Goal: Task Accomplishment & Management: Manage account settings

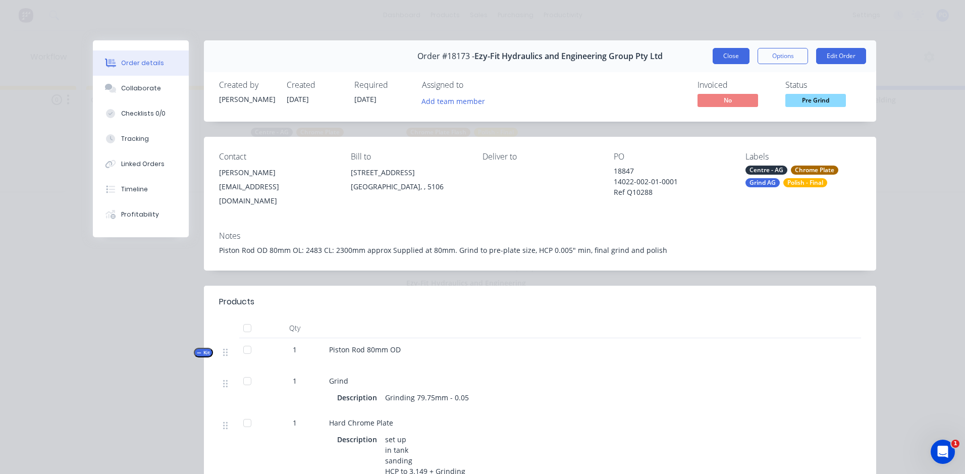
click at [732, 59] on button "Close" at bounding box center [730, 56] width 37 height 16
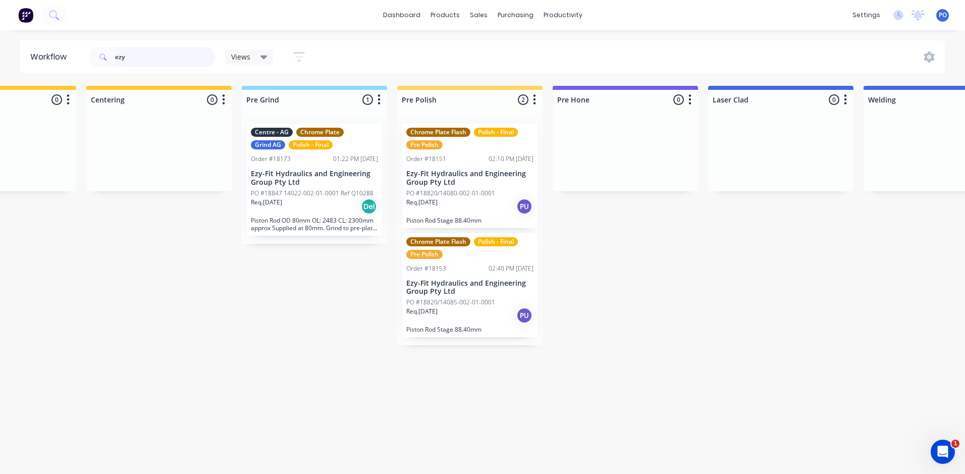
click at [144, 57] on input "ezy" at bounding box center [165, 57] width 100 height 20
click at [569, 15] on div "productivity" at bounding box center [562, 15] width 49 height 15
click at [578, 47] on div "Workflow" at bounding box center [580, 48] width 30 height 9
click at [559, 21] on div "productivity" at bounding box center [562, 15] width 49 height 15
click at [575, 49] on div "Workflow" at bounding box center [580, 48] width 30 height 9
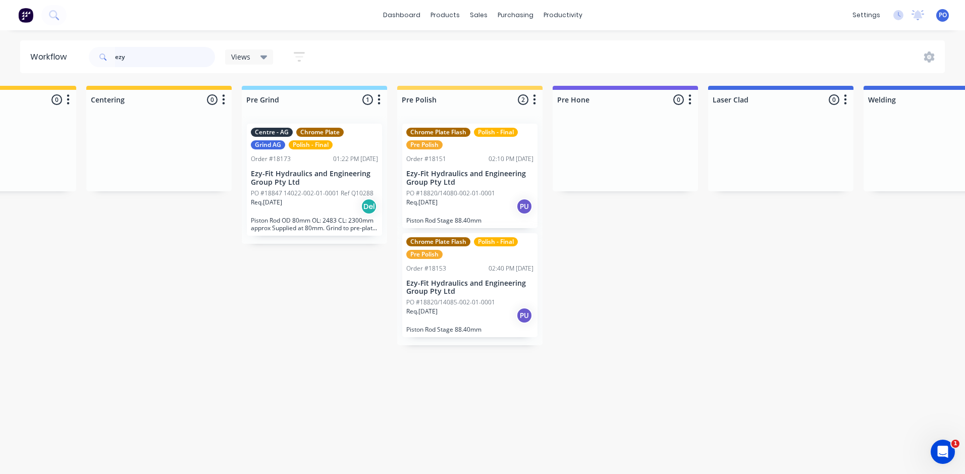
click at [129, 60] on input "ezy" at bounding box center [165, 57] width 100 height 20
type input "e"
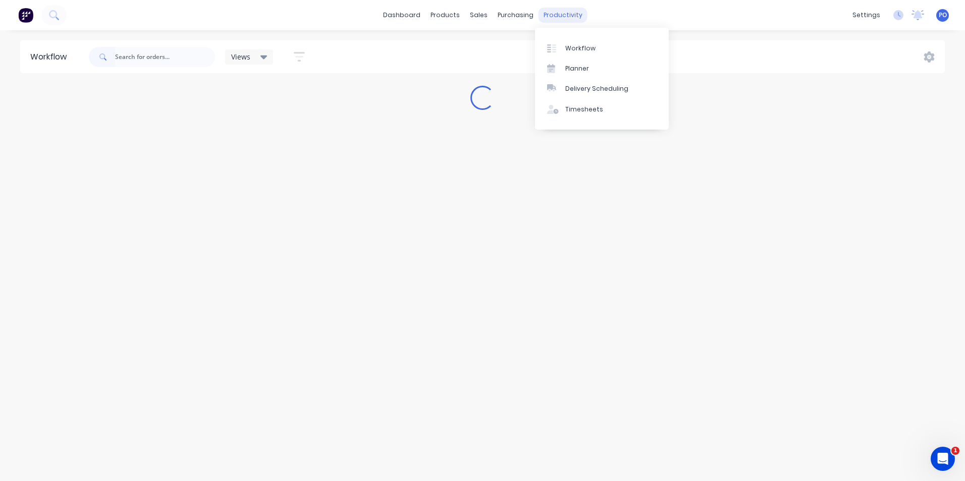
click at [565, 13] on div "productivity" at bounding box center [562, 15] width 49 height 15
click at [569, 41] on link "Workflow" at bounding box center [602, 48] width 134 height 20
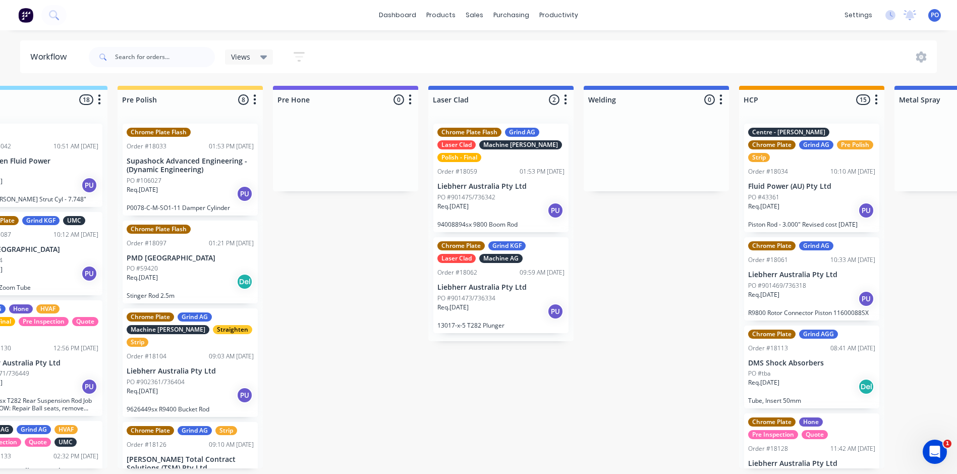
scroll to position [0, 1038]
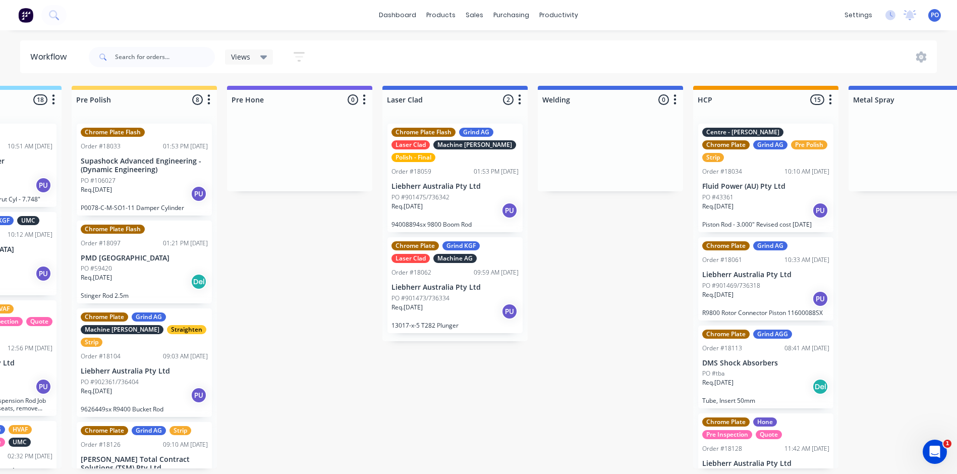
click at [785, 290] on div "Req. 31/10/25 PU" at bounding box center [765, 298] width 127 height 17
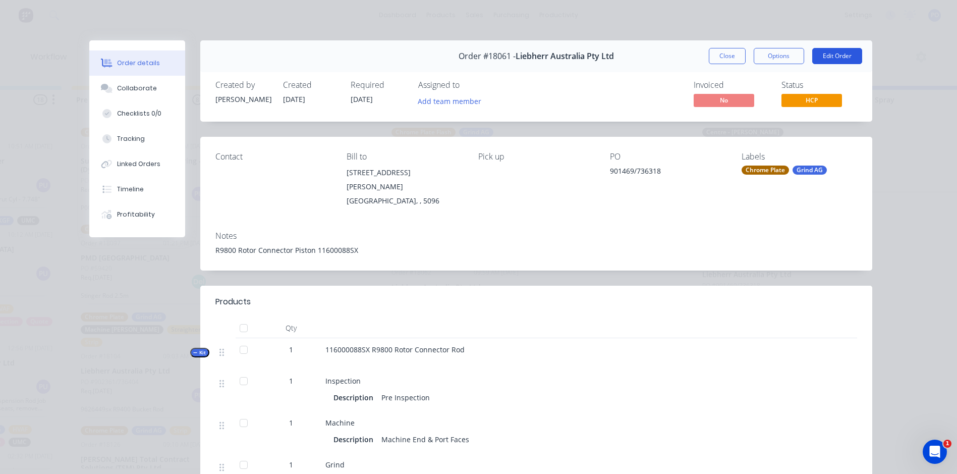
click at [827, 53] on button "Edit Order" at bounding box center [837, 56] width 50 height 16
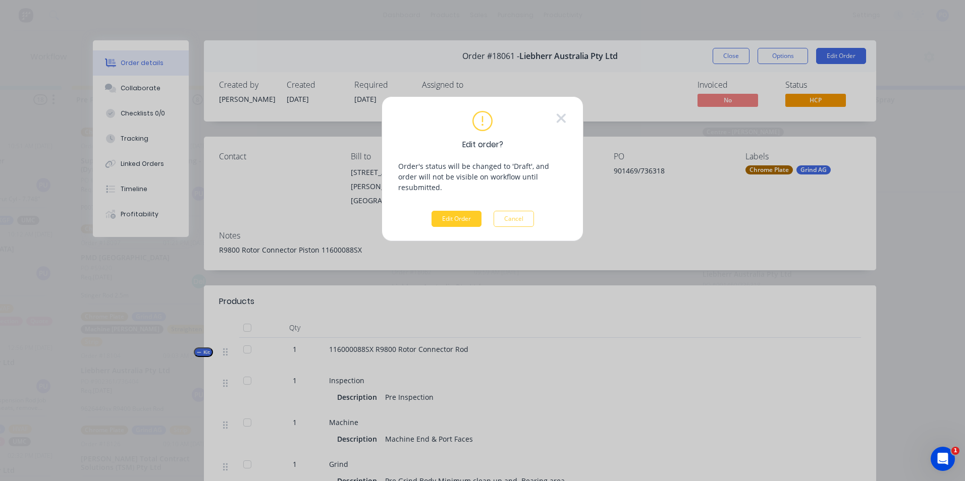
click at [442, 211] on button "Edit Order" at bounding box center [456, 219] width 50 height 16
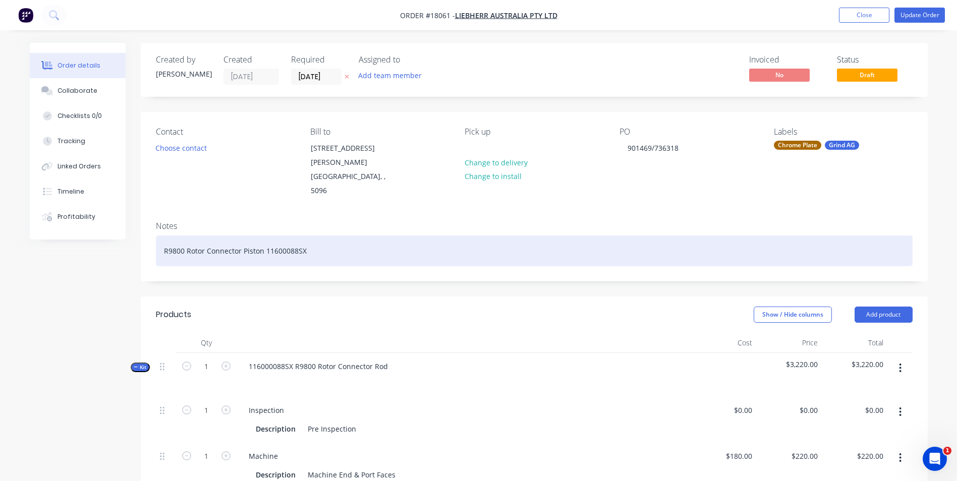
click at [308, 236] on div "R9800 Rotor Connector Piston 11600088SX" at bounding box center [534, 251] width 757 height 31
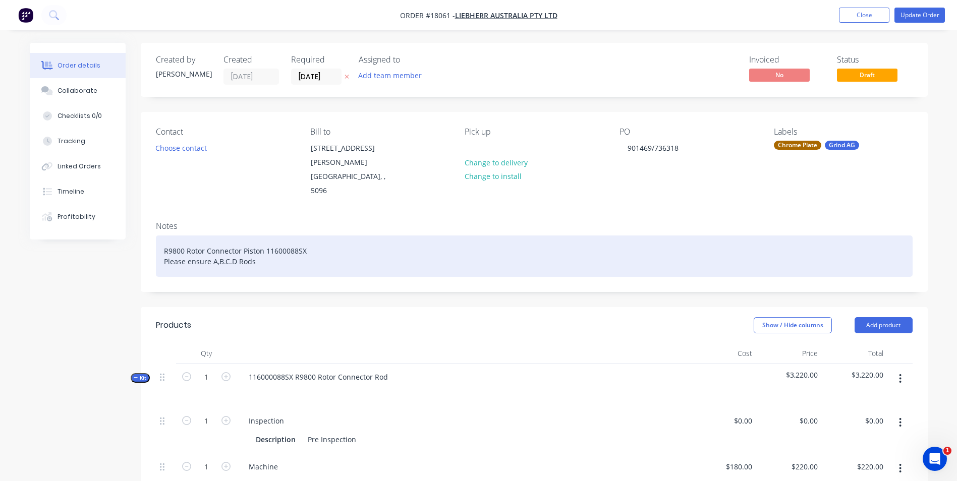
click at [256, 236] on div "R9800 Rotor Connector Piston 11600088SX Please ensure A,B.C.D Rods" at bounding box center [534, 256] width 757 height 41
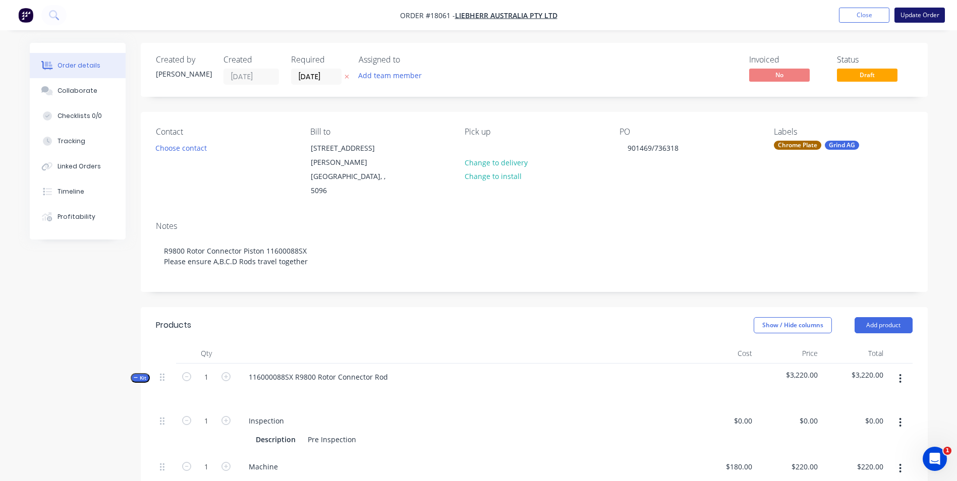
click at [922, 14] on button "Update Order" at bounding box center [920, 15] width 50 height 15
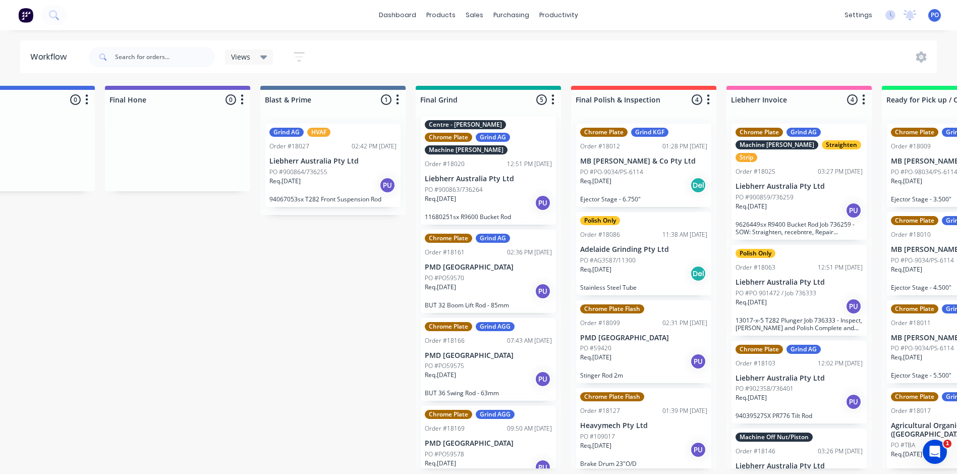
scroll to position [4, 0]
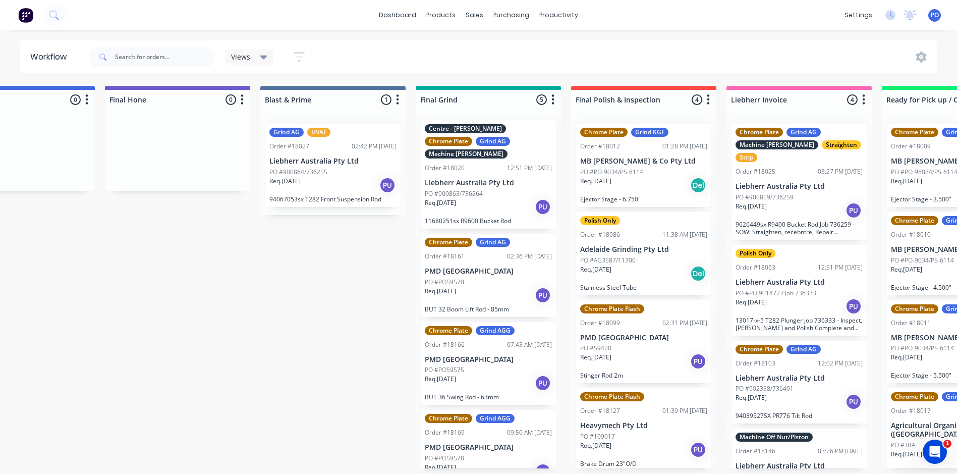
click at [497, 287] on div "Req. 18/09/25 PU" at bounding box center [488, 295] width 127 height 17
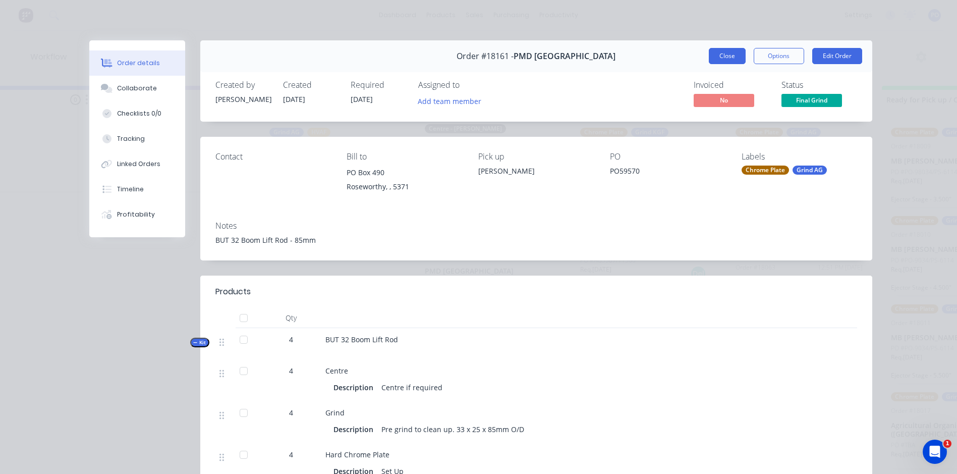
click at [714, 60] on button "Close" at bounding box center [727, 56] width 37 height 16
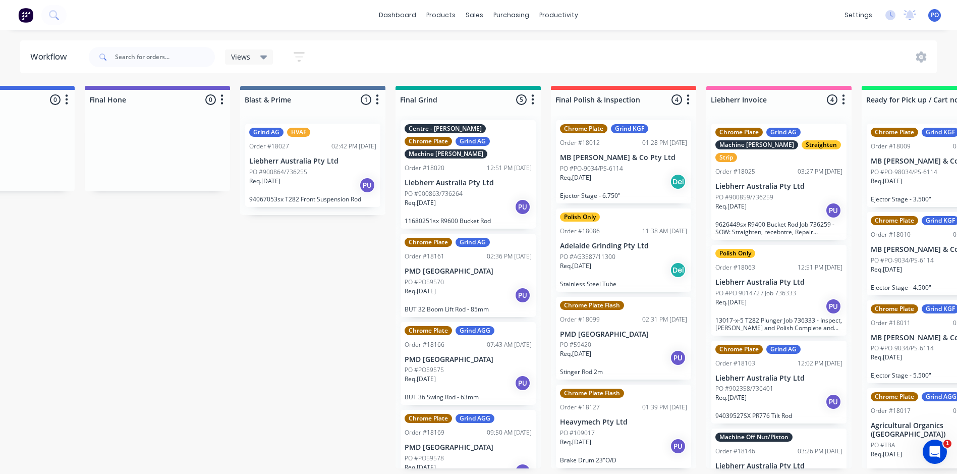
scroll to position [0, 1947]
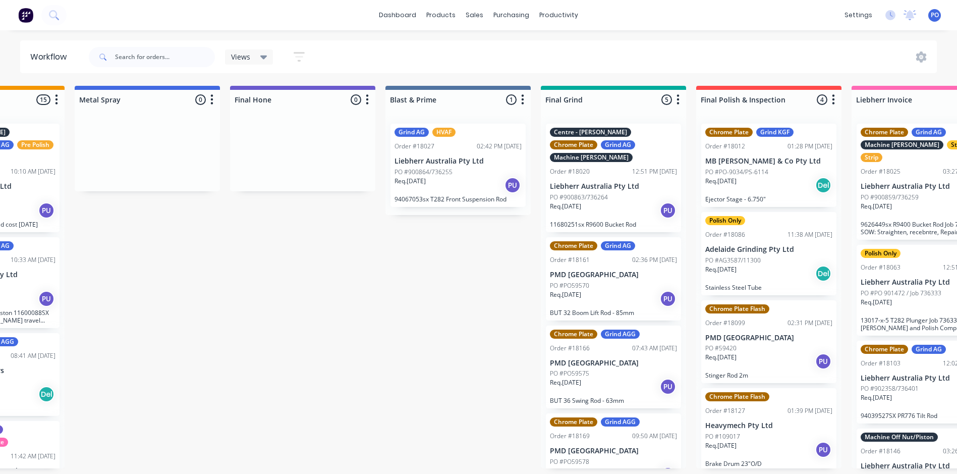
scroll to position [0, 1813]
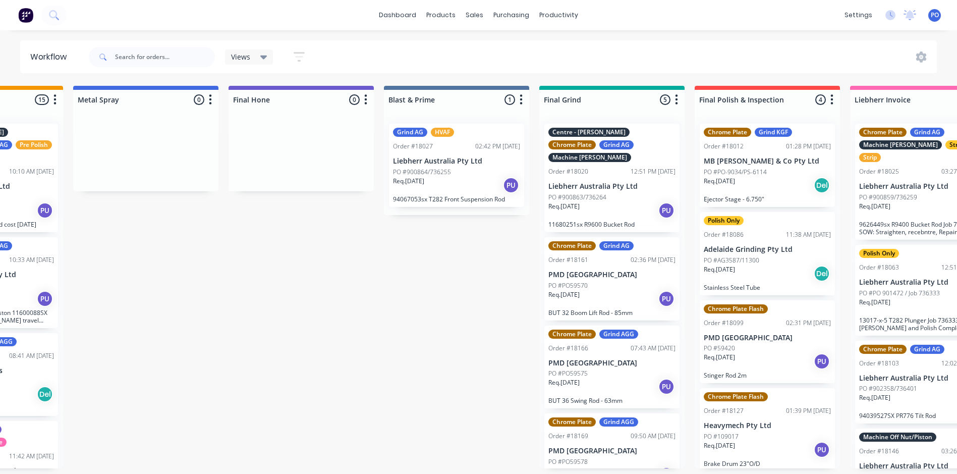
click at [619, 281] on div "PO #PO59570" at bounding box center [611, 285] width 127 height 9
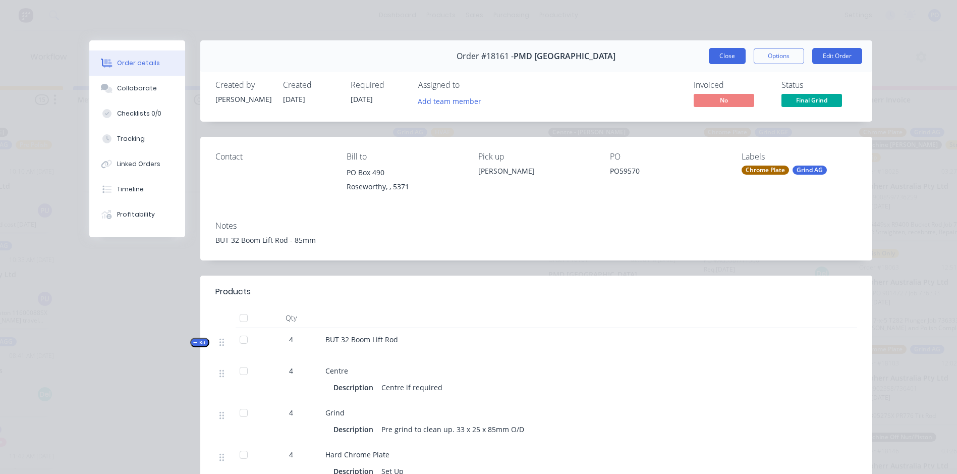
click at [734, 54] on button "Close" at bounding box center [727, 56] width 37 height 16
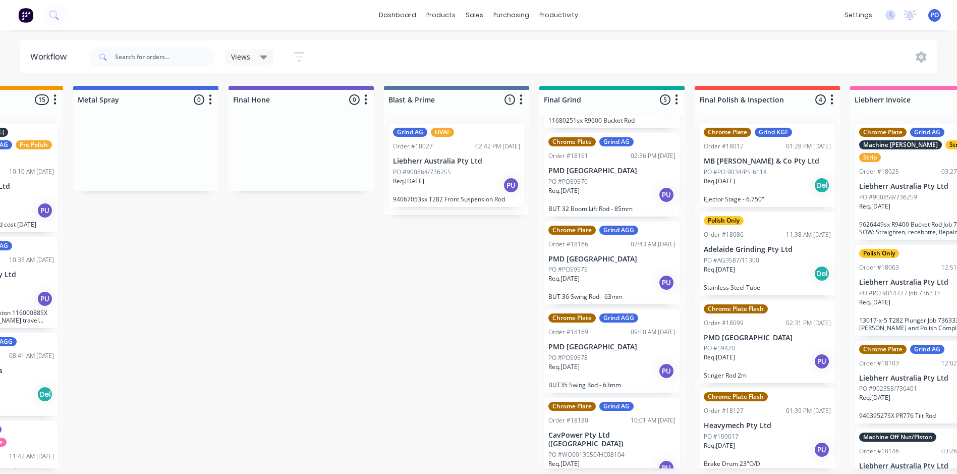
scroll to position [104, 0]
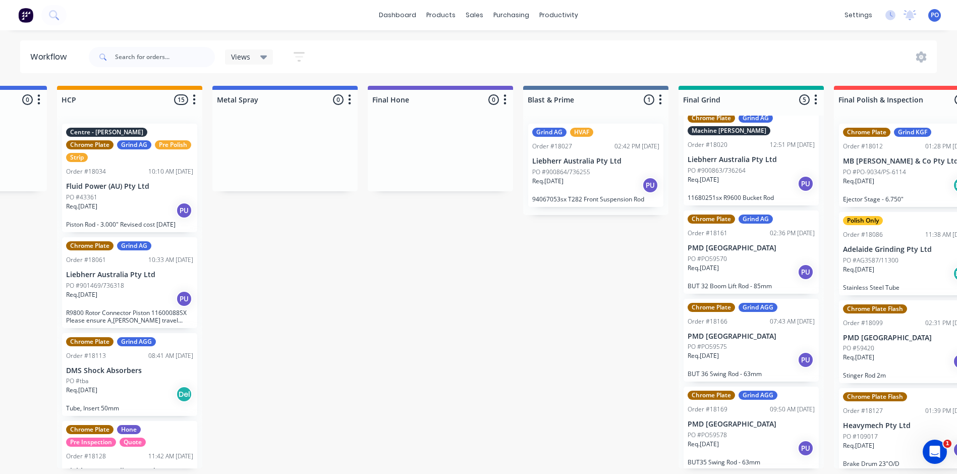
scroll to position [4, 0]
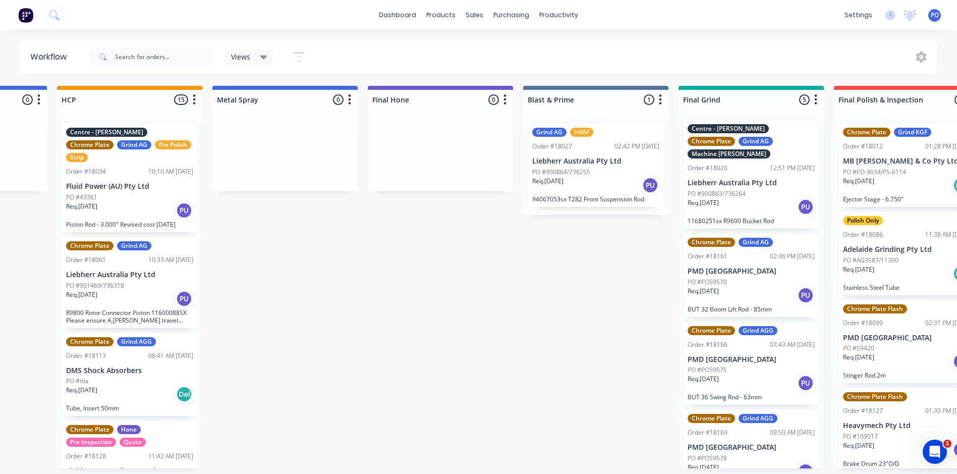
click at [128, 290] on div "Req. 31/10/25 PU" at bounding box center [129, 298] width 127 height 17
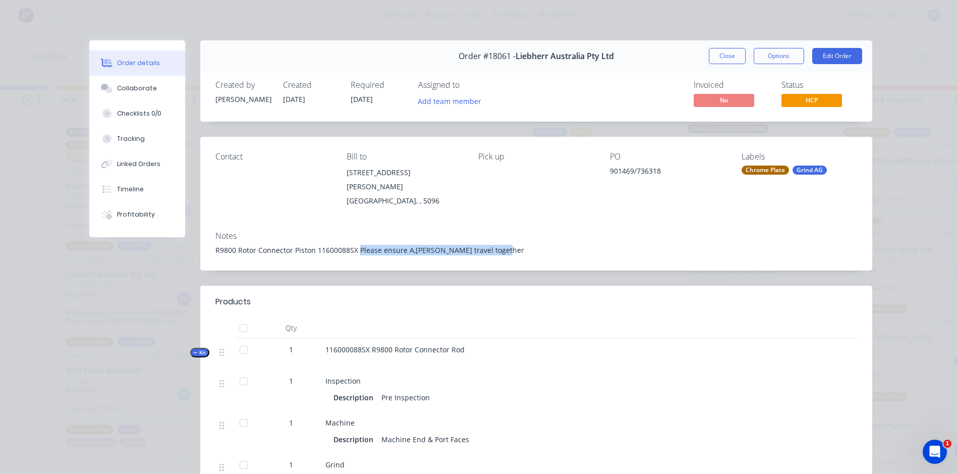
drag, startPoint x: 496, startPoint y: 237, endPoint x: 355, endPoint y: 243, distance: 141.4
click at [355, 245] on div "R9800 Rotor Connector Piston 11600088SX Please ensure A,B.C.D Rods travel toget…" at bounding box center [536, 250] width 642 height 11
drag, startPoint x: 355, startPoint y: 243, endPoint x: 359, endPoint y: 240, distance: 5.5
drag, startPoint x: 359, startPoint y: 240, endPoint x: 834, endPoint y: 57, distance: 509.2
click at [834, 57] on button "Edit Order" at bounding box center [837, 56] width 50 height 16
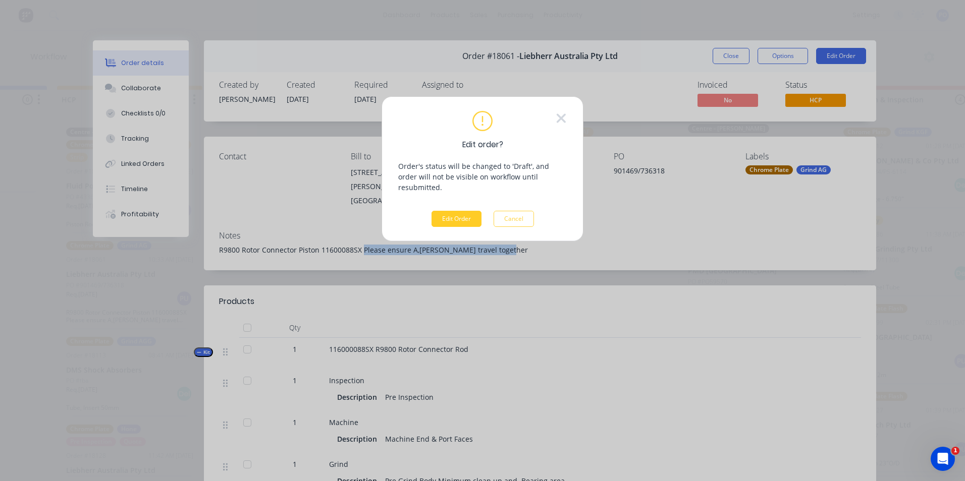
click at [463, 211] on button "Edit Order" at bounding box center [456, 219] width 50 height 16
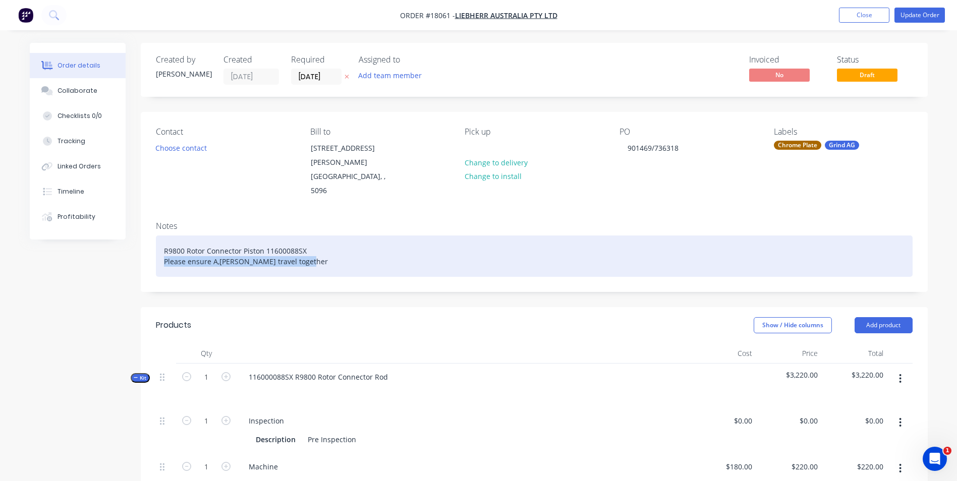
drag, startPoint x: 299, startPoint y: 239, endPoint x: 163, endPoint y: 238, distance: 135.7
click at [163, 238] on div "R9800 Rotor Connector Piston 11600088SX Please ensure A,B.C.D Rods travel toget…" at bounding box center [534, 256] width 757 height 41
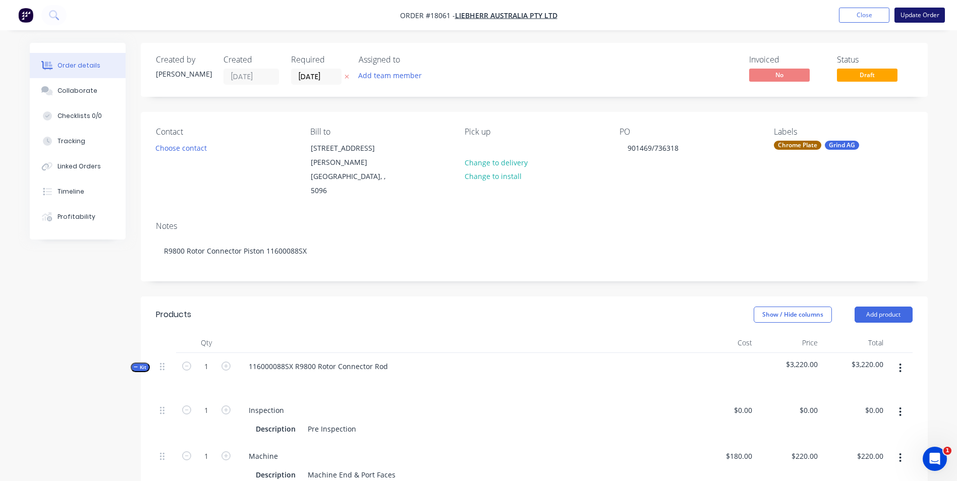
click at [912, 14] on button "Update Order" at bounding box center [920, 15] width 50 height 15
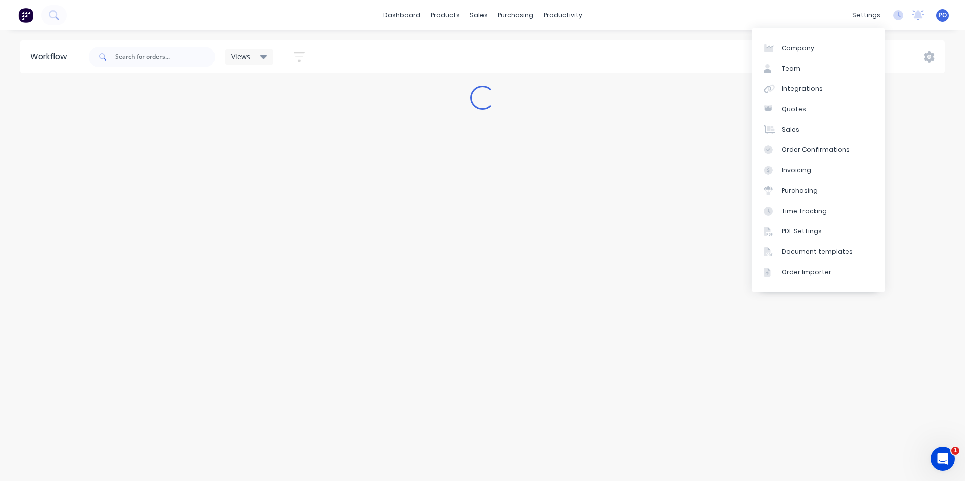
click at [790, 12] on div "dashboard products sales purchasing productivity dashboard products Product Cat…" at bounding box center [482, 15] width 965 height 30
click at [575, 20] on div "productivity" at bounding box center [562, 15] width 49 height 15
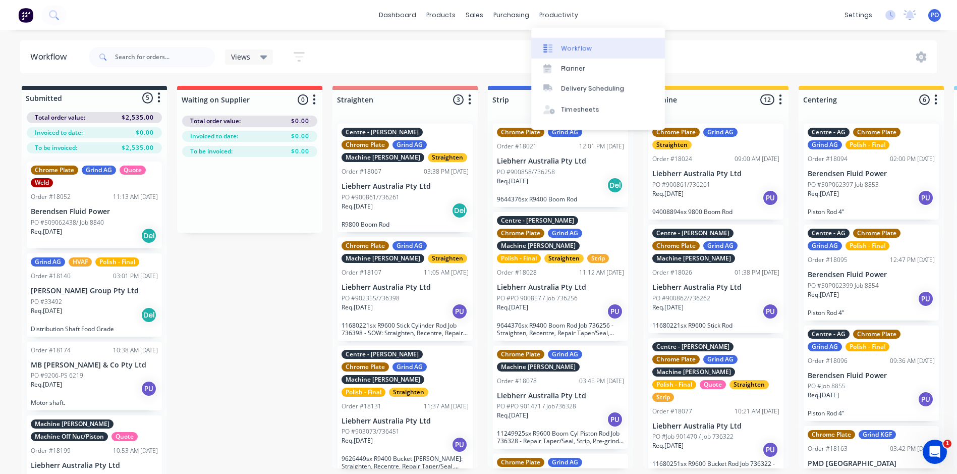
click at [565, 45] on div "Workflow" at bounding box center [577, 48] width 30 height 9
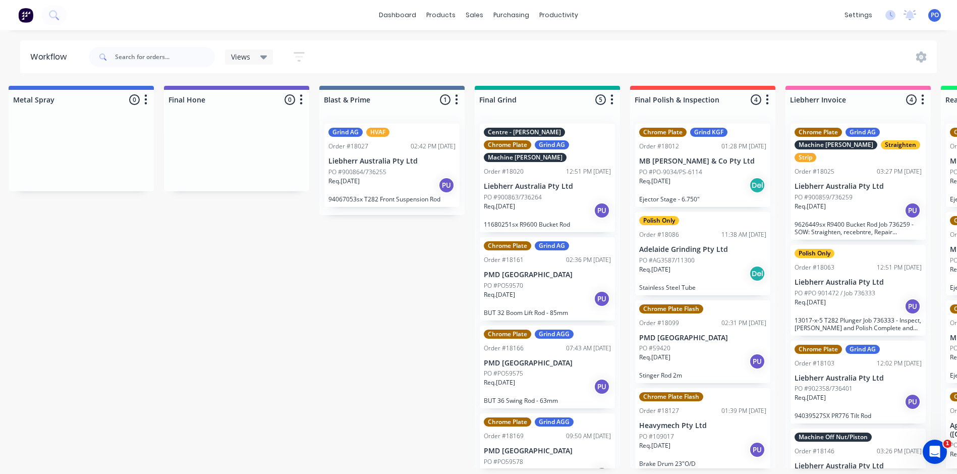
scroll to position [0, 1873]
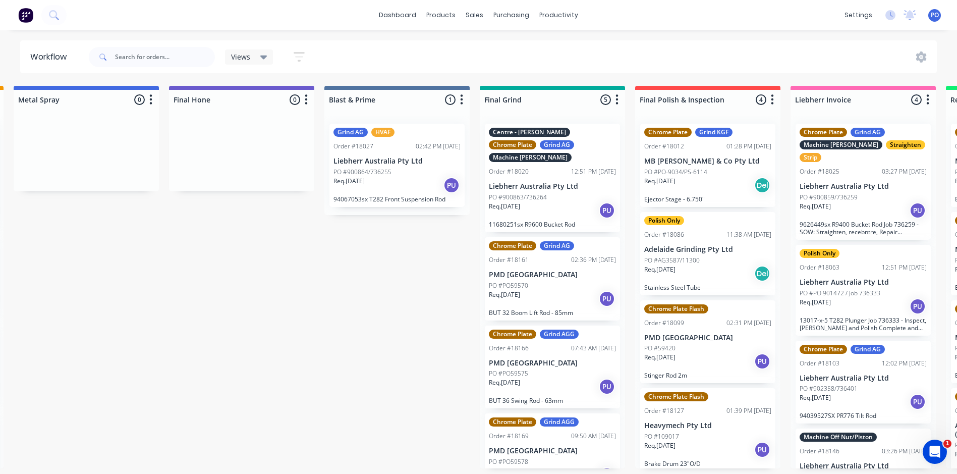
click at [562, 290] on div "Req. 18/09/25 PU" at bounding box center [552, 298] width 127 height 17
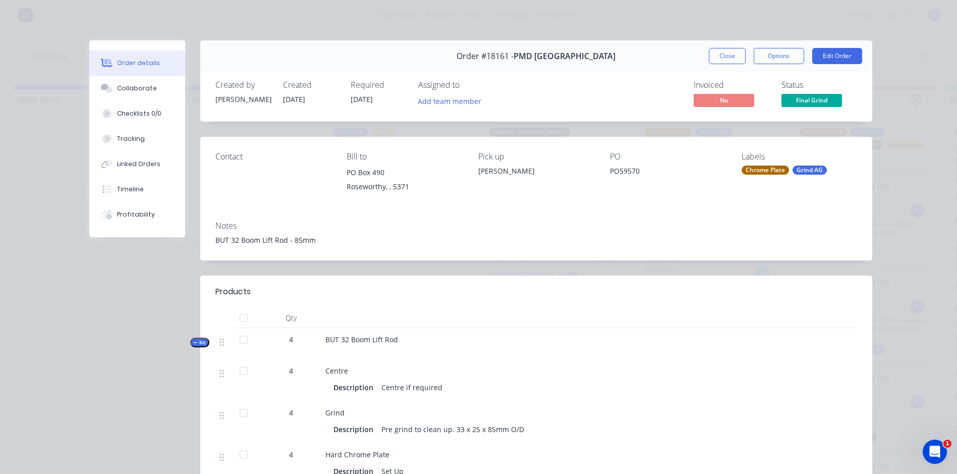
click at [314, 235] on div "BUT 32 Boom Lift Rod - 85mm" at bounding box center [536, 240] width 642 height 11
click at [313, 238] on div "BUT 32 Boom Lift Rod - 85mm" at bounding box center [536, 240] width 642 height 11
click at [312, 241] on div "BUT 32 Boom Lift Rod - 85mm" at bounding box center [536, 240] width 642 height 11
click at [828, 58] on button "Edit Order" at bounding box center [837, 56] width 50 height 16
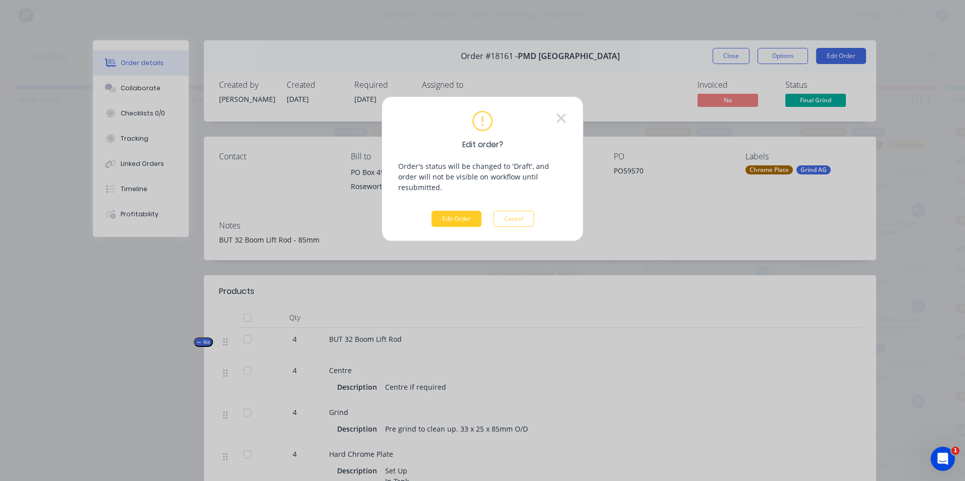
click at [464, 211] on button "Edit Order" at bounding box center [456, 219] width 50 height 16
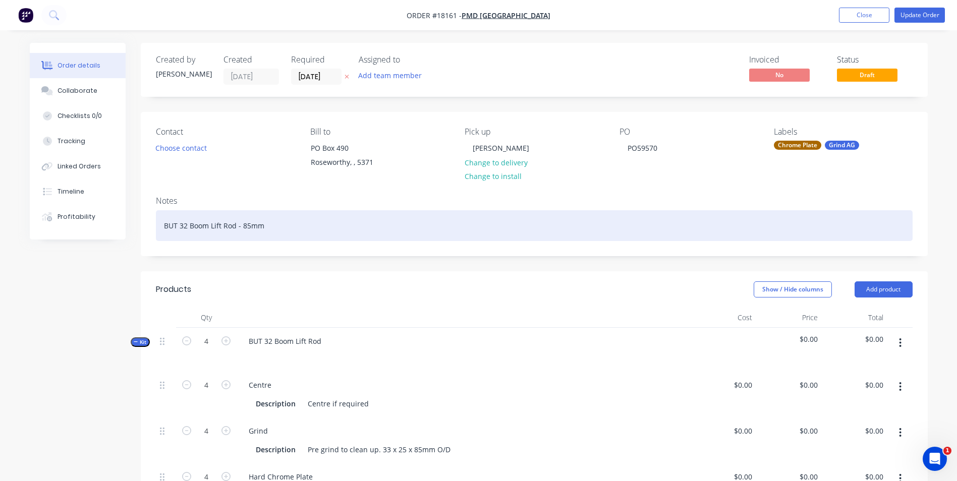
click at [272, 226] on div "BUT 32 Boom Lift Rod - 85mm" at bounding box center [534, 225] width 757 height 31
click at [275, 229] on div "BUT 32 Boom Lift Rod - 85mm -" at bounding box center [534, 225] width 757 height 31
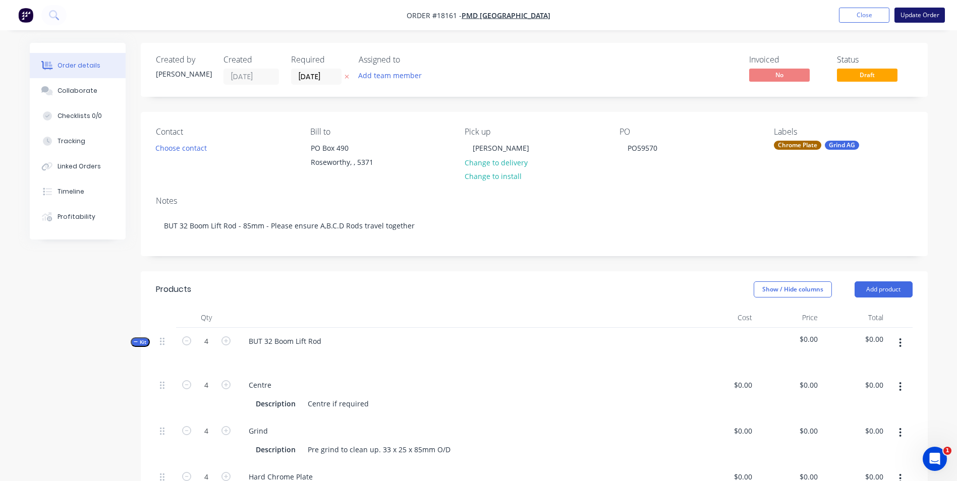
click at [911, 22] on button "Update Order" at bounding box center [920, 15] width 50 height 15
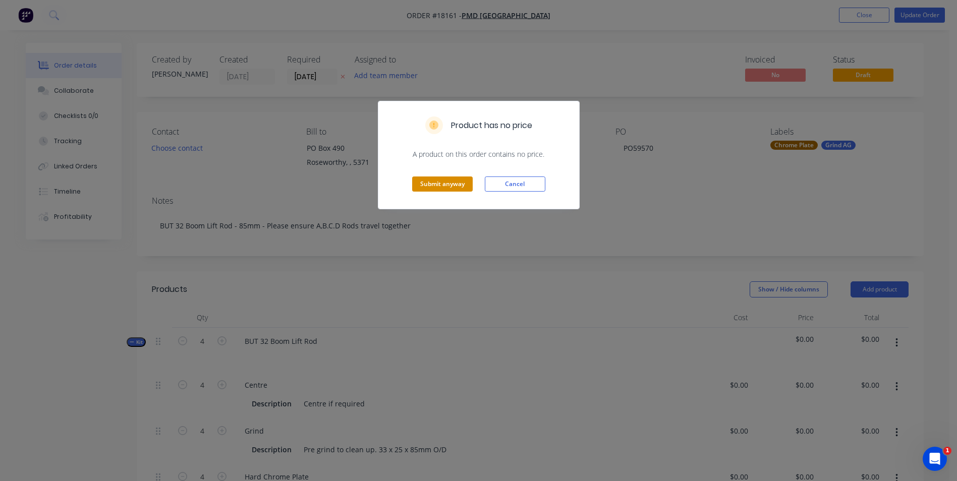
click at [441, 188] on button "Submit anyway" at bounding box center [442, 184] width 61 height 15
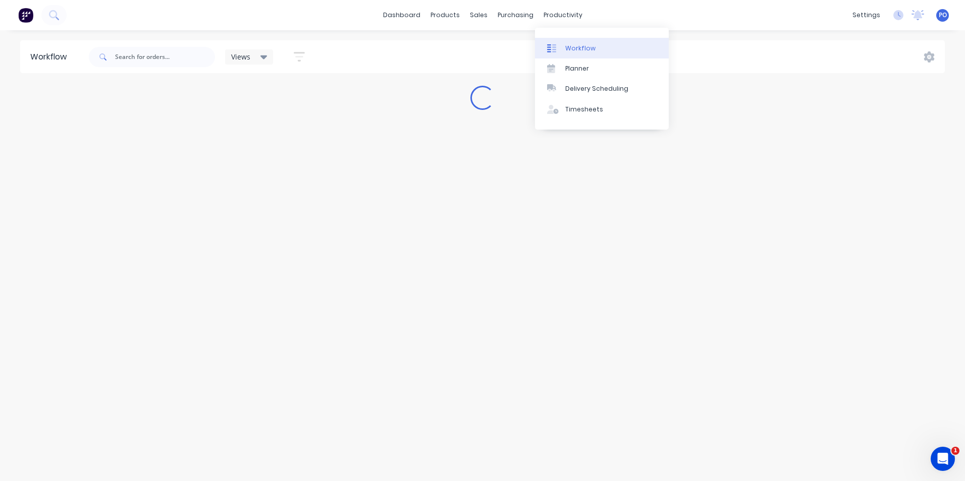
click at [578, 47] on div "Workflow" at bounding box center [580, 48] width 30 height 9
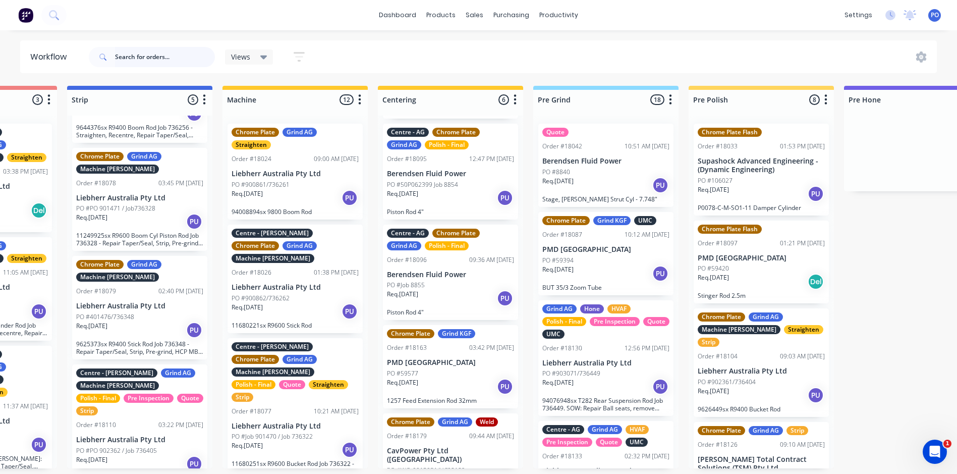
click at [170, 52] on input "text" at bounding box center [165, 57] width 100 height 20
type input "18171"
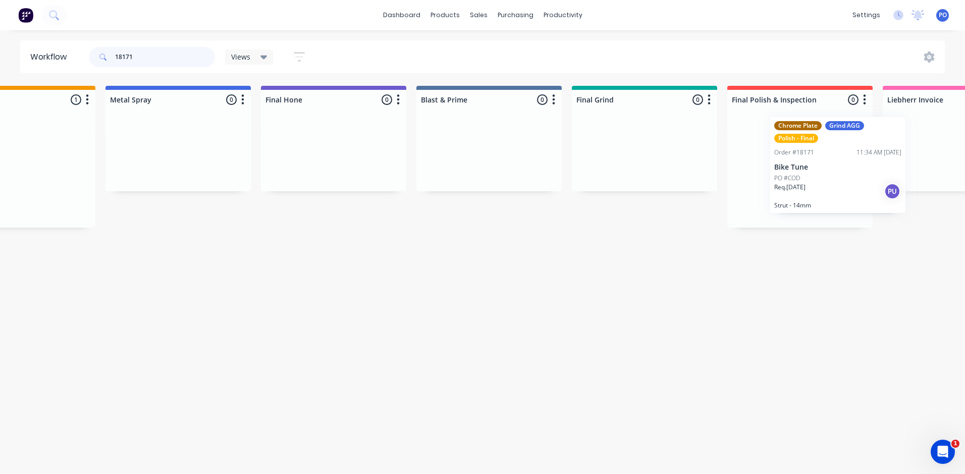
scroll to position [0, 1797]
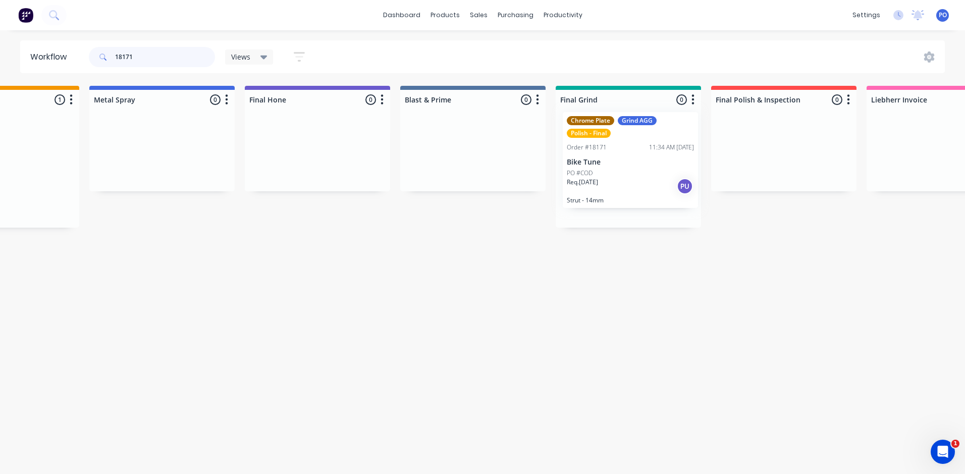
drag, startPoint x: 545, startPoint y: 178, endPoint x: 621, endPoint y: 161, distance: 77.5
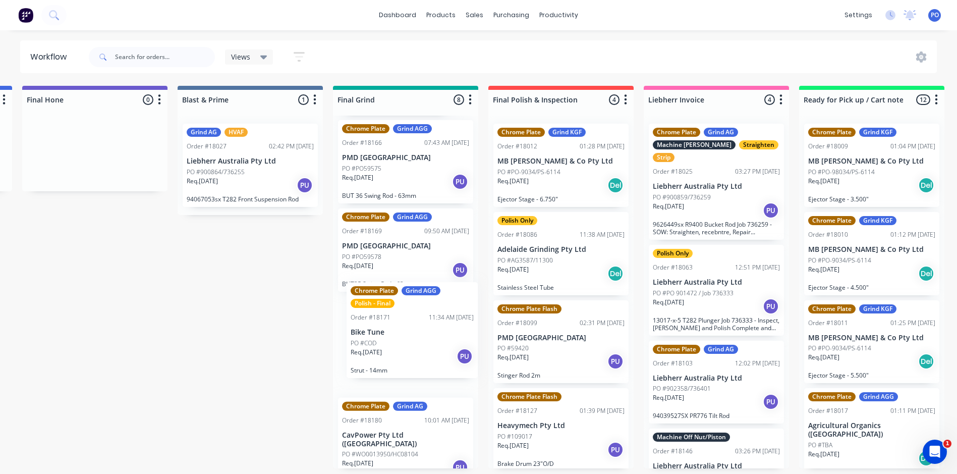
scroll to position [1, 2020]
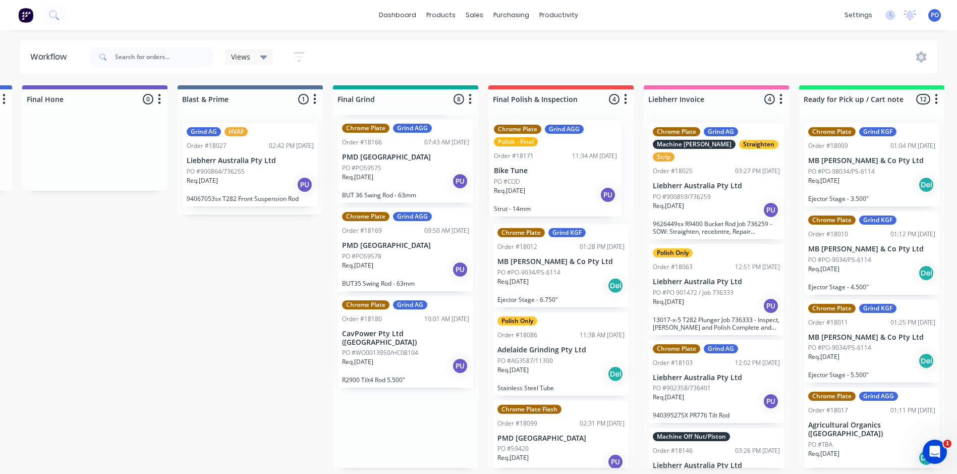
drag, startPoint x: 411, startPoint y: 360, endPoint x: 568, endPoint y: 195, distance: 227.3
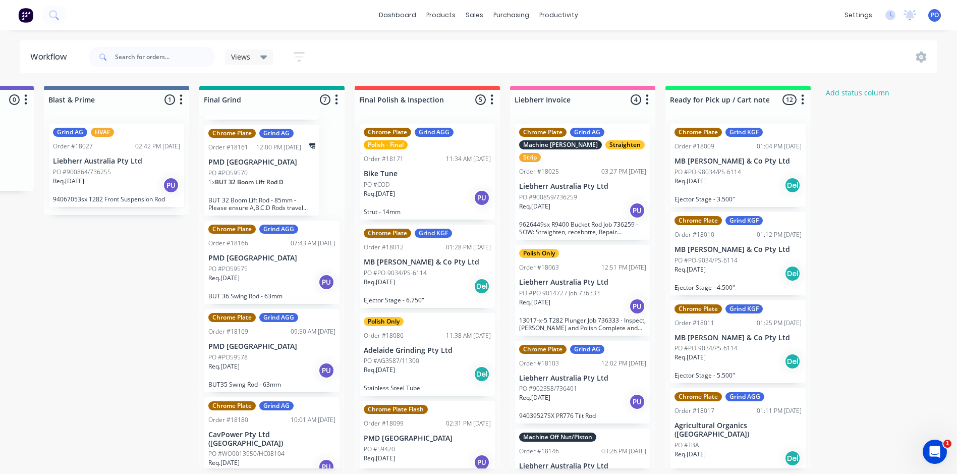
scroll to position [0, 2174]
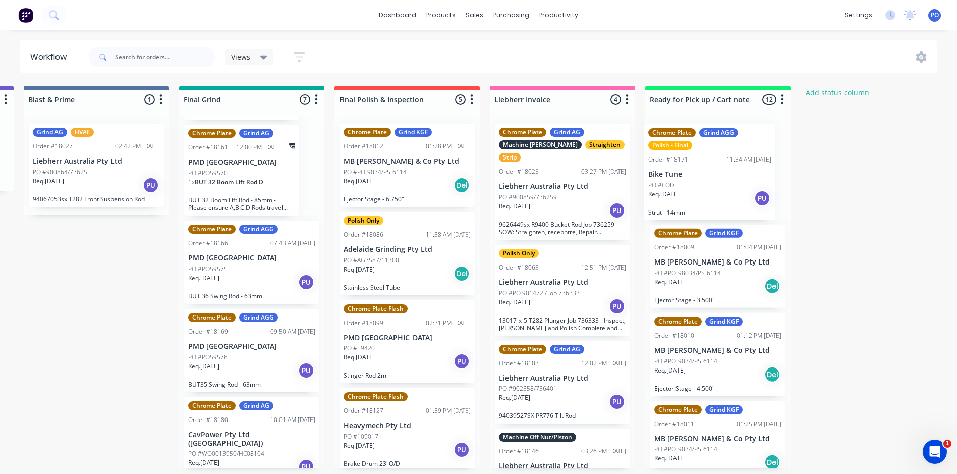
drag, startPoint x: 420, startPoint y: 177, endPoint x: 730, endPoint y: 178, distance: 310.3
click at [735, 182] on div "PO #COD" at bounding box center [717, 184] width 127 height 9
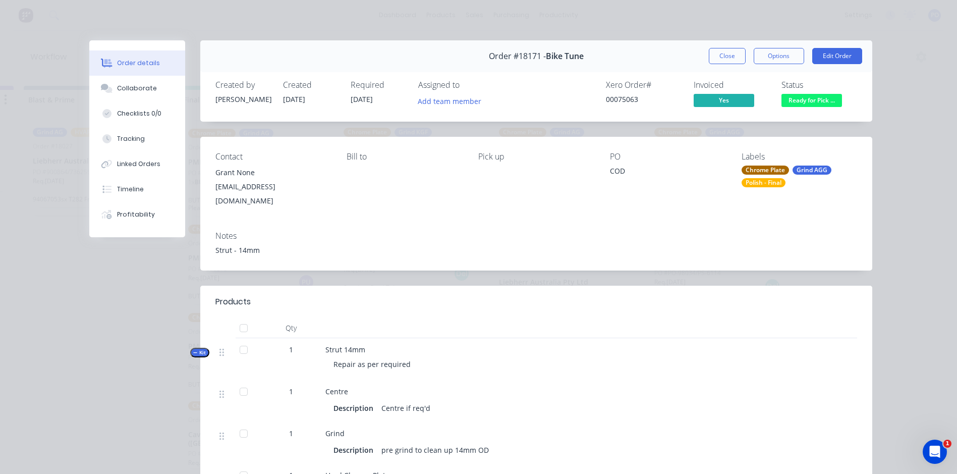
click at [760, 174] on div "Chrome Plate" at bounding box center [765, 169] width 47 height 9
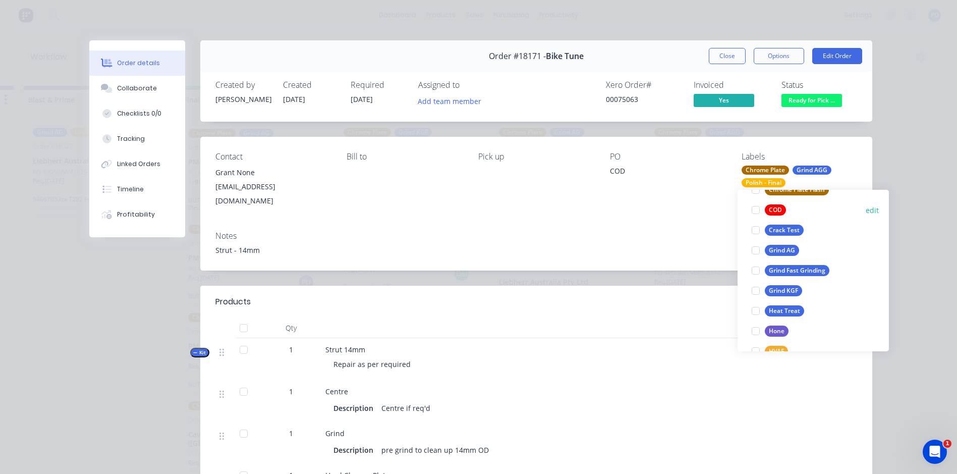
click at [755, 214] on div at bounding box center [756, 210] width 20 height 20
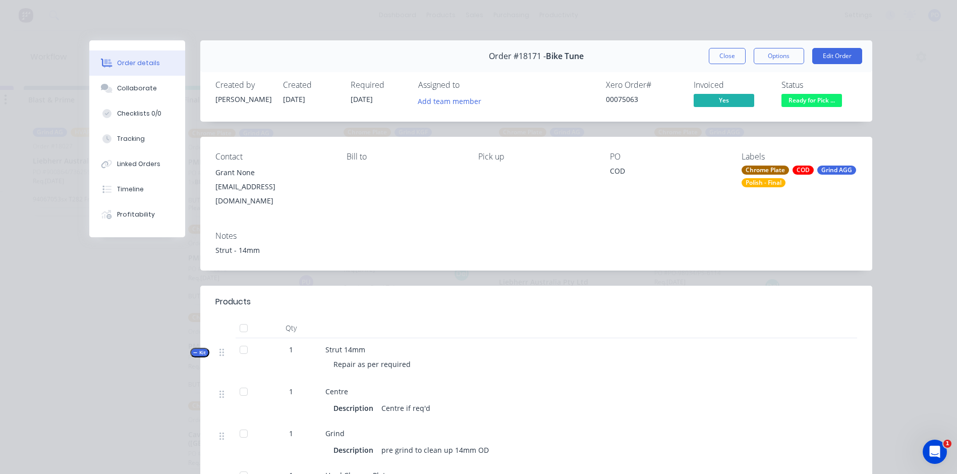
click at [671, 245] on div "Strut - 14mm" at bounding box center [536, 250] width 642 height 11
click at [785, 55] on button "Options" at bounding box center [779, 56] width 50 height 16
click at [738, 123] on div "Delivery Docket" at bounding box center [751, 122] width 88 height 15
click at [782, 125] on div "Standard" at bounding box center [751, 122] width 88 height 15
click at [723, 63] on button "Close" at bounding box center [727, 56] width 37 height 16
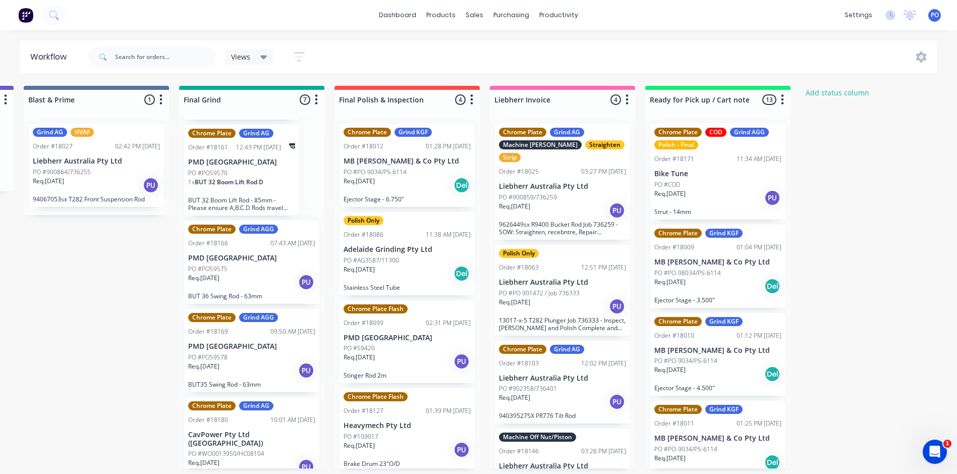
click at [737, 211] on p "Strut - 14mm" at bounding box center [717, 212] width 127 height 8
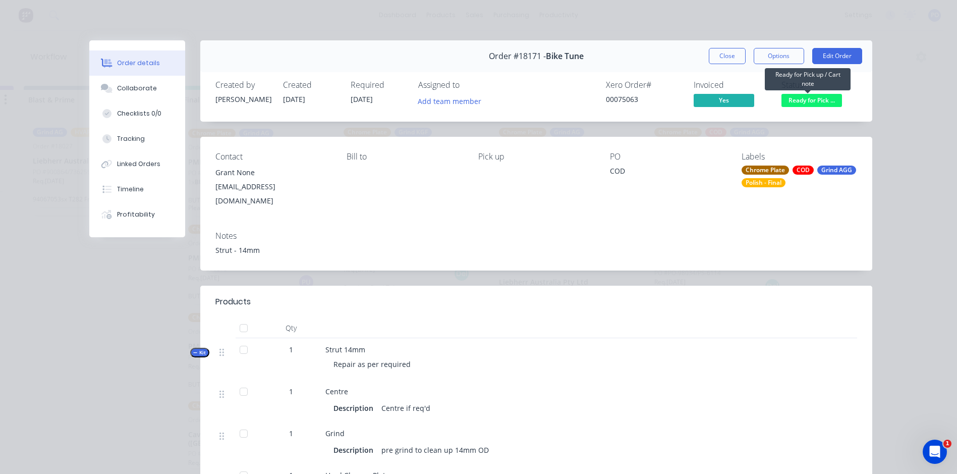
click at [829, 98] on span "Ready for Pick ..." at bounding box center [812, 100] width 61 height 13
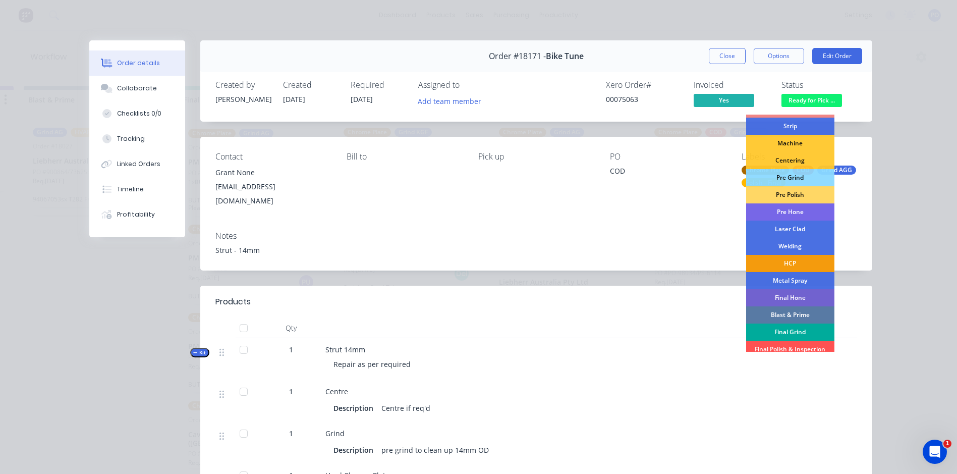
scroll to position [102, 0]
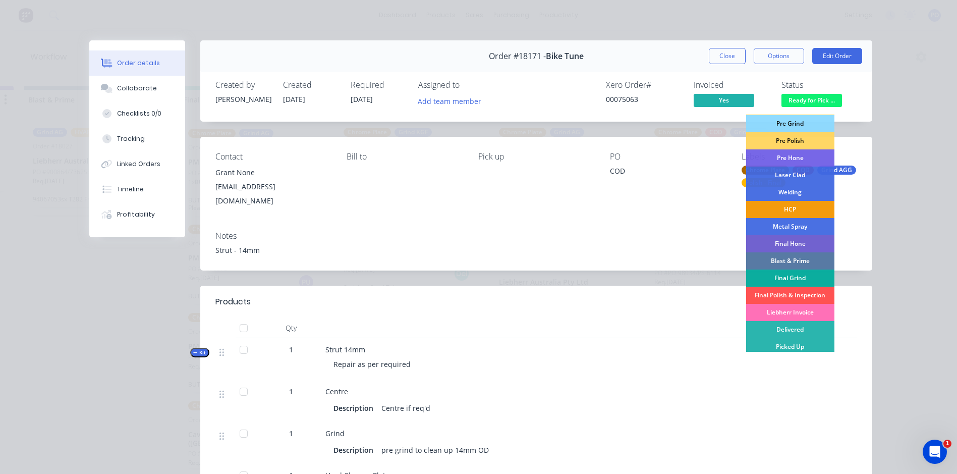
click at [798, 347] on div "Picked Up" at bounding box center [790, 346] width 88 height 17
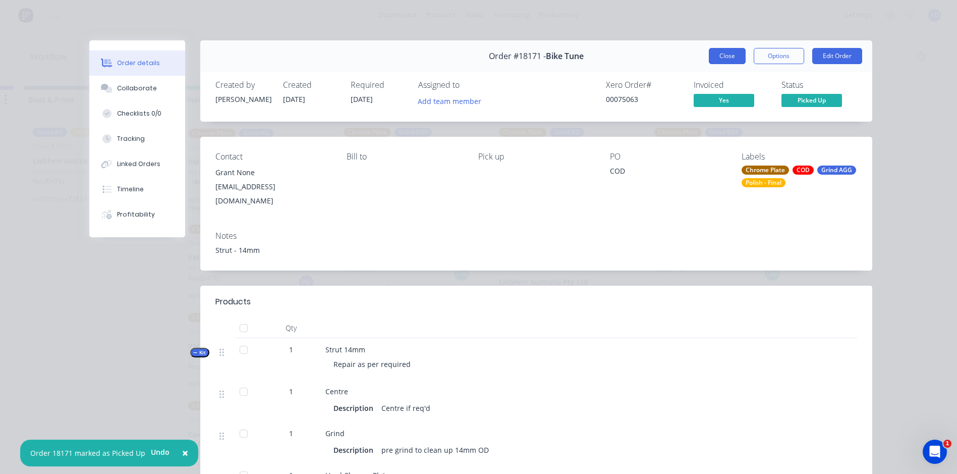
click at [719, 55] on button "Close" at bounding box center [727, 56] width 37 height 16
